Goal: Browse casually: Explore the website without a specific task or goal

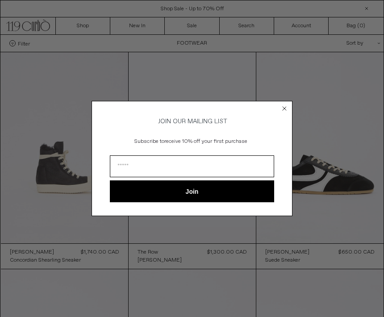
click at [280, 107] on circle "Close dialog" at bounding box center [284, 108] width 8 height 8
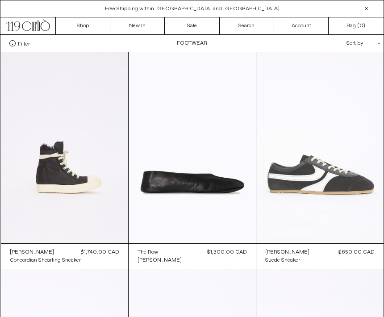
click at [290, 104] on at bounding box center [319, 147] width 127 height 191
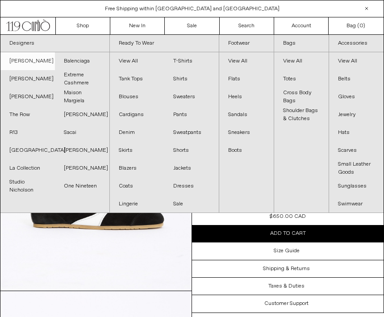
click at [45, 66] on link "[PERSON_NAME]" at bounding box center [27, 61] width 54 height 18
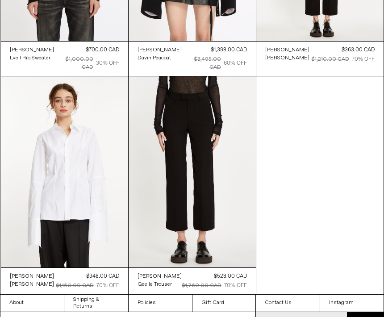
scroll to position [420, 0]
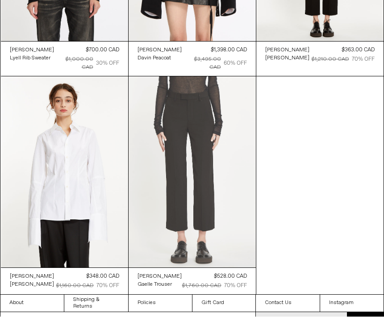
click at [145, 103] on at bounding box center [192, 172] width 127 height 191
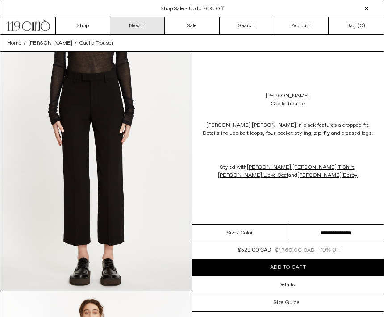
click at [150, 33] on link "New In" at bounding box center [137, 25] width 54 height 17
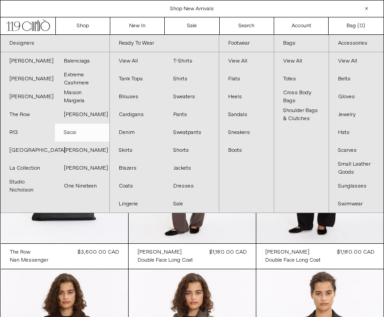
click at [73, 136] on link "Sacai" at bounding box center [82, 133] width 54 height 18
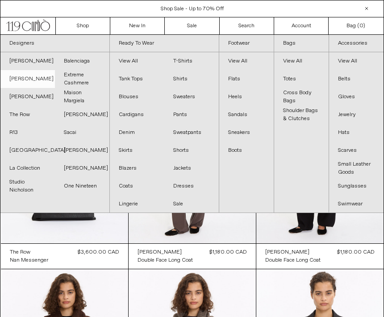
click at [27, 74] on link "[PERSON_NAME]" at bounding box center [27, 79] width 54 height 18
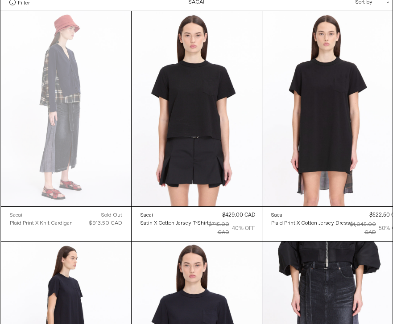
scroll to position [36, 0]
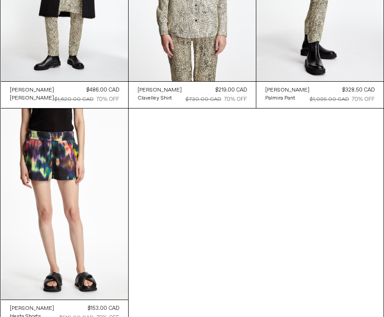
scroll to position [3876, 0]
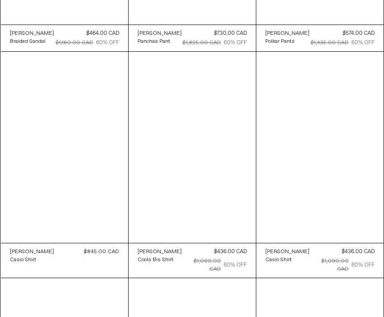
scroll to position [3052, 0]
